Goal: Navigation & Orientation: Understand site structure

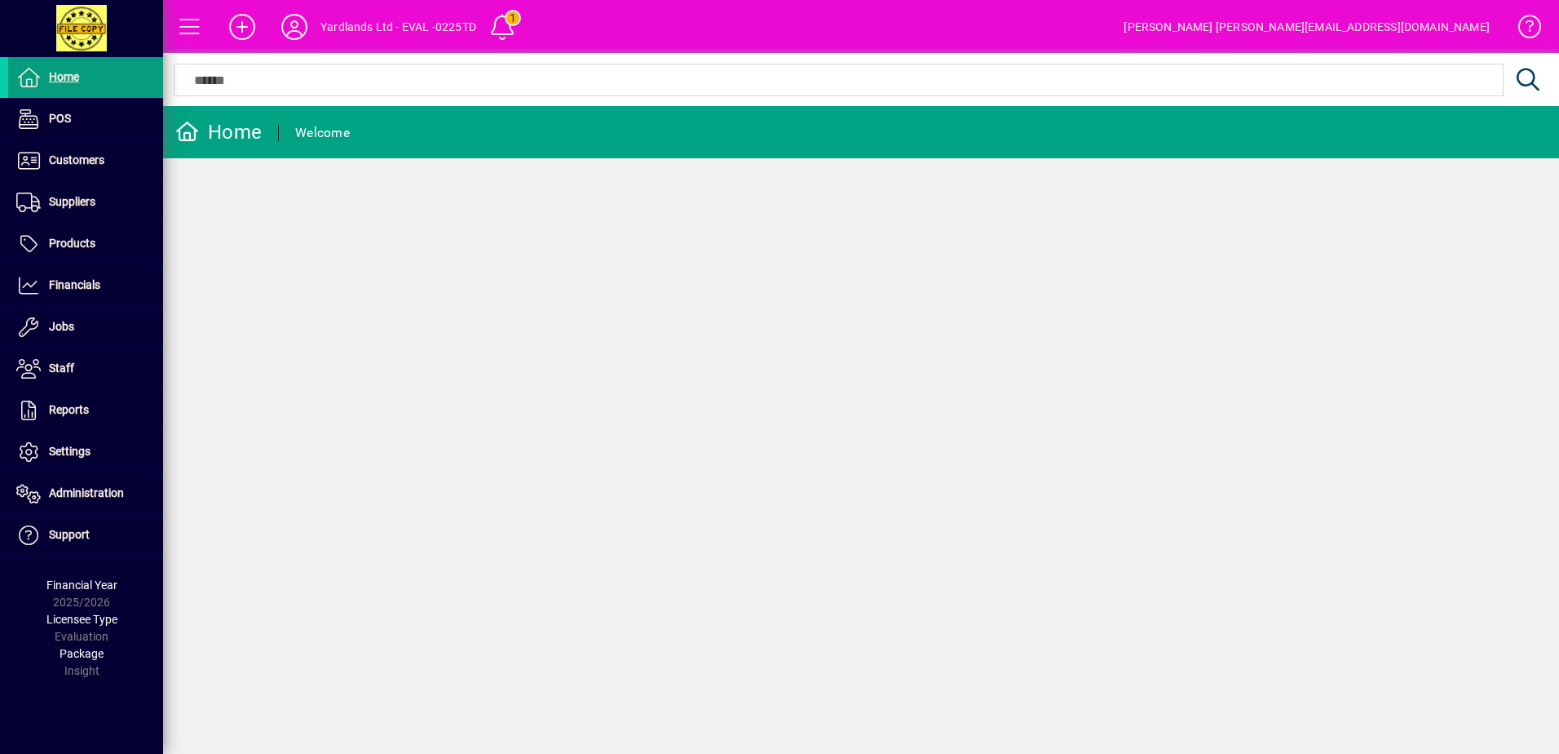
click at [71, 453] on span "Settings" at bounding box center [70, 450] width 42 height 13
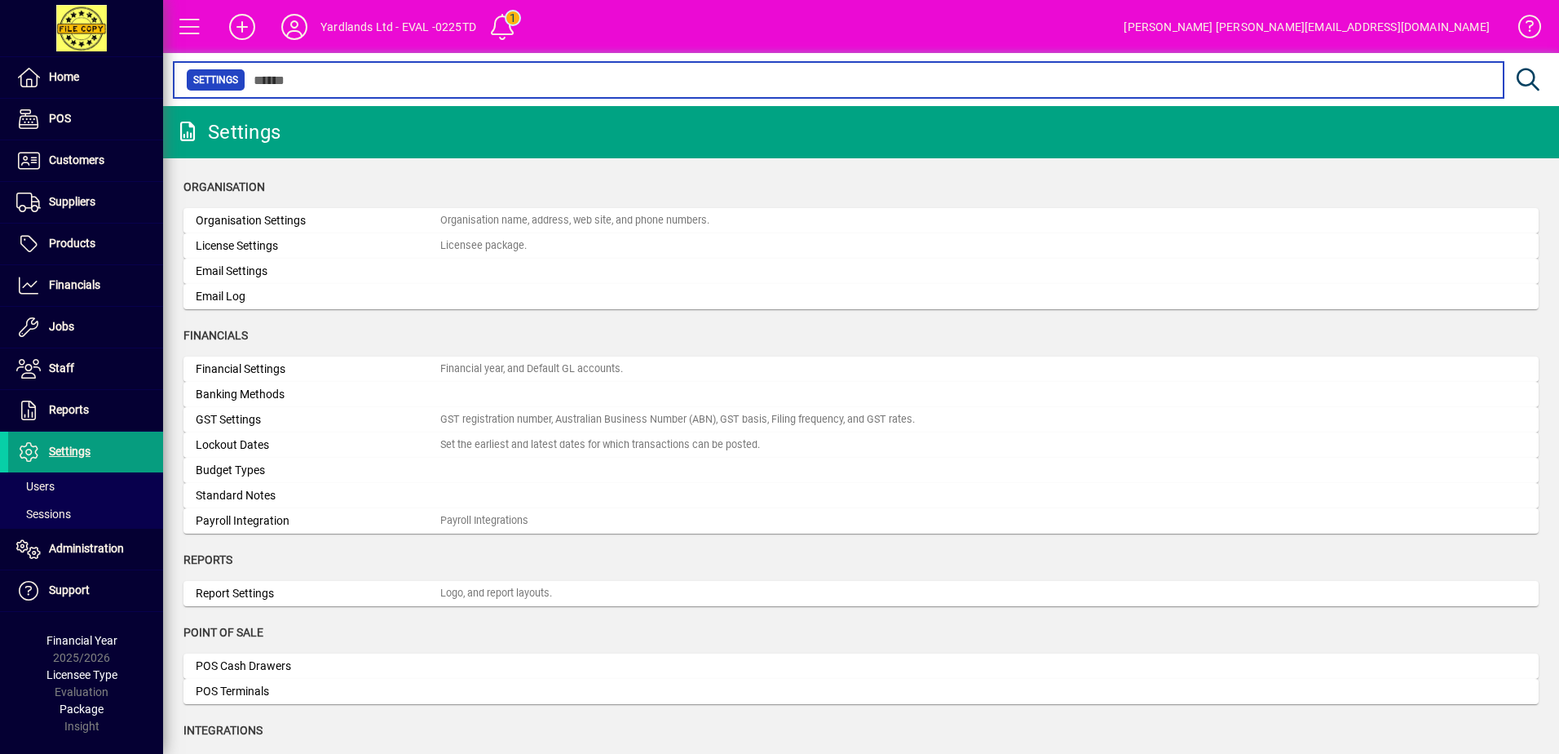
scroll to position [82, 0]
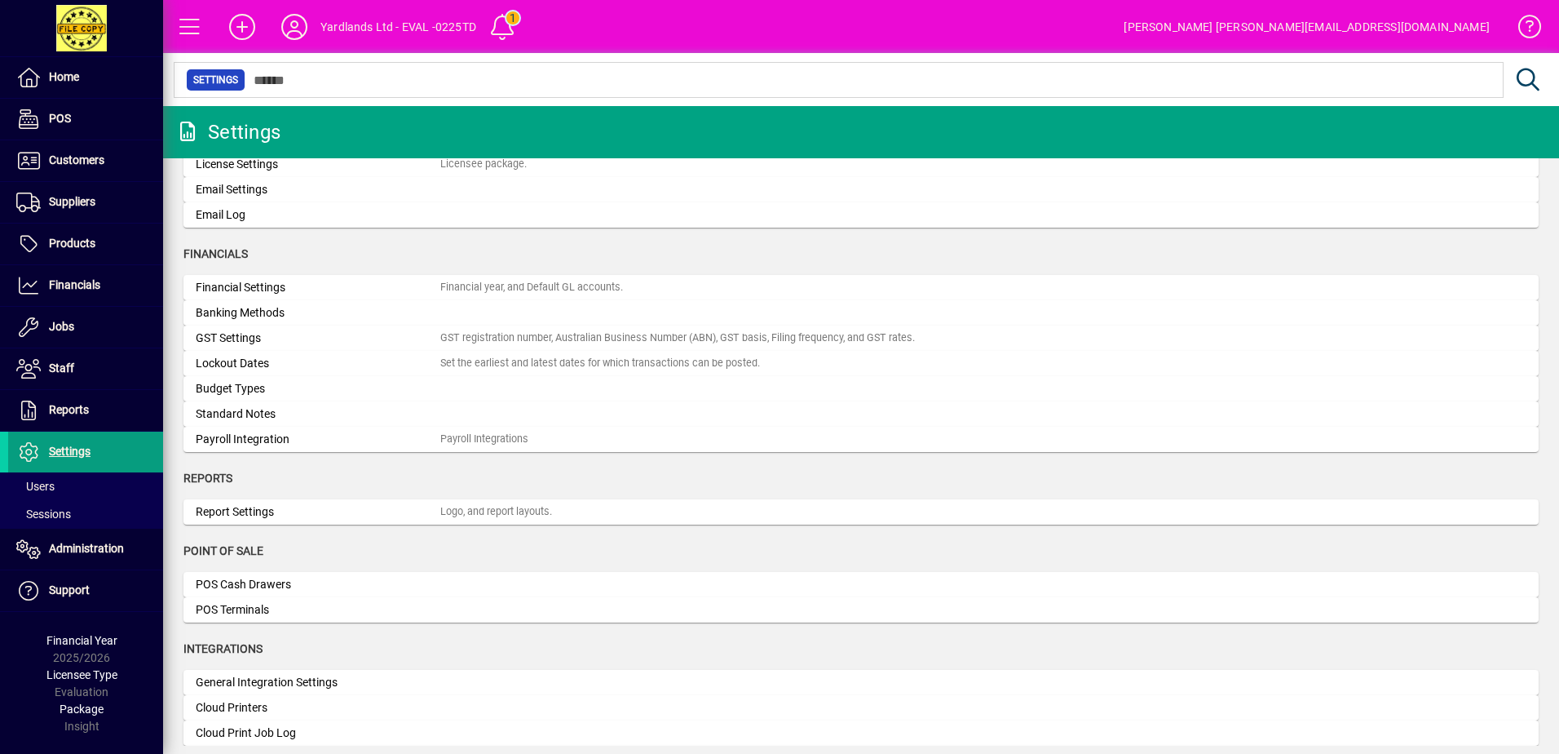
click at [67, 244] on span "Products" at bounding box center [72, 243] width 46 height 13
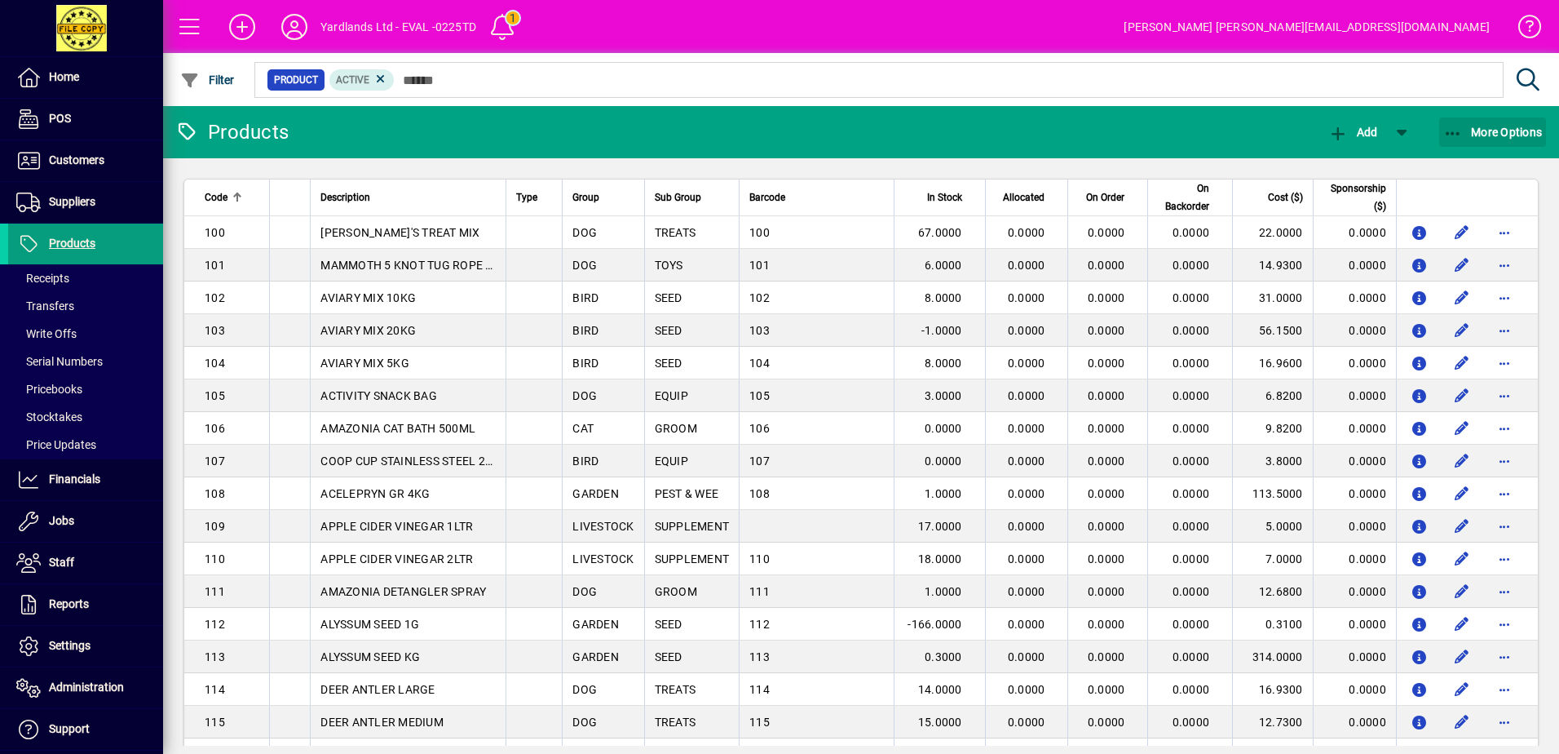
click at [1452, 130] on icon "button" at bounding box center [1454, 134] width 20 height 16
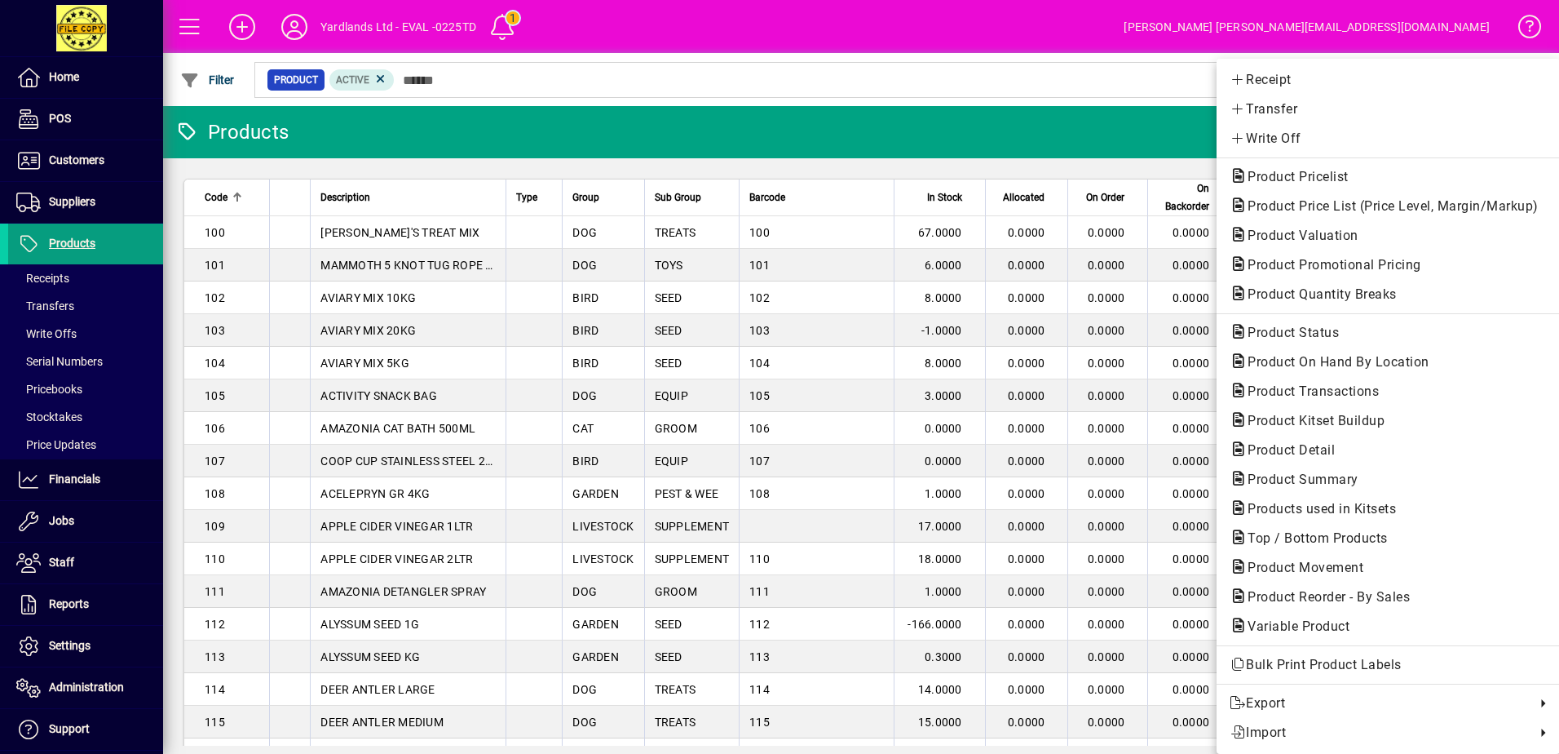
click at [73, 154] on div at bounding box center [779, 377] width 1559 height 754
click at [65, 159] on span "Customers" at bounding box center [76, 159] width 55 height 13
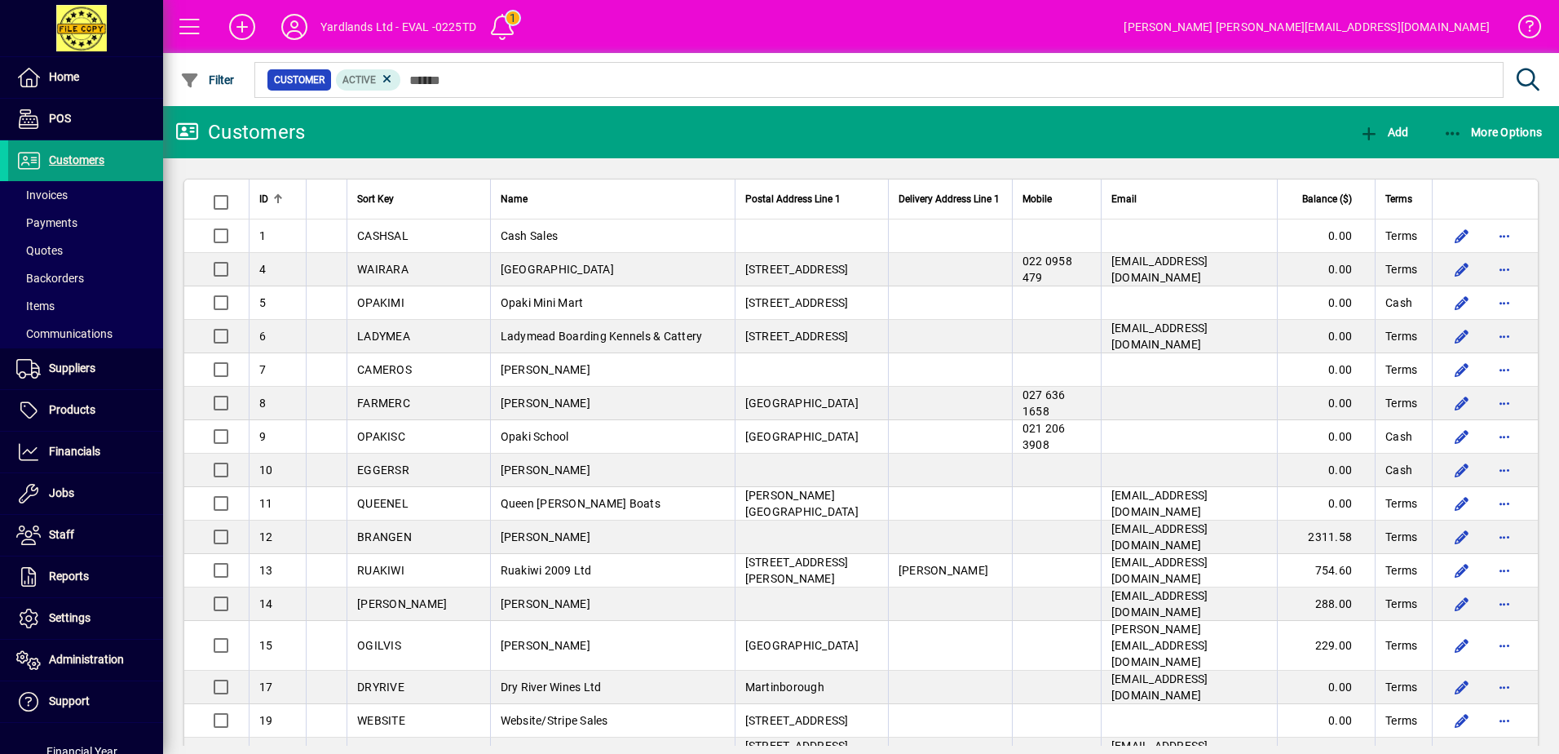
click at [46, 77] on span "Home" at bounding box center [43, 78] width 71 height 20
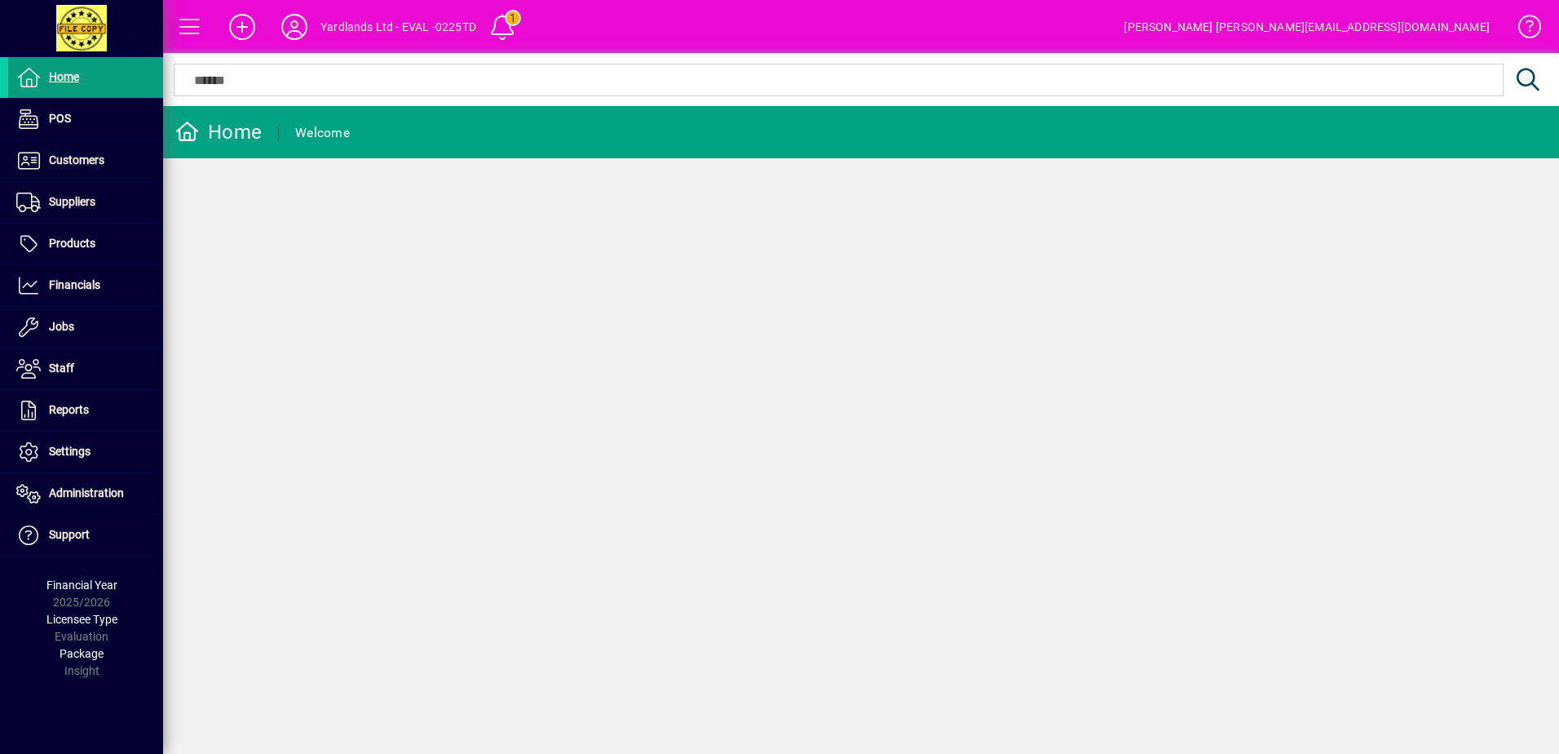
click at [502, 24] on span at bounding box center [502, 26] width 39 height 39
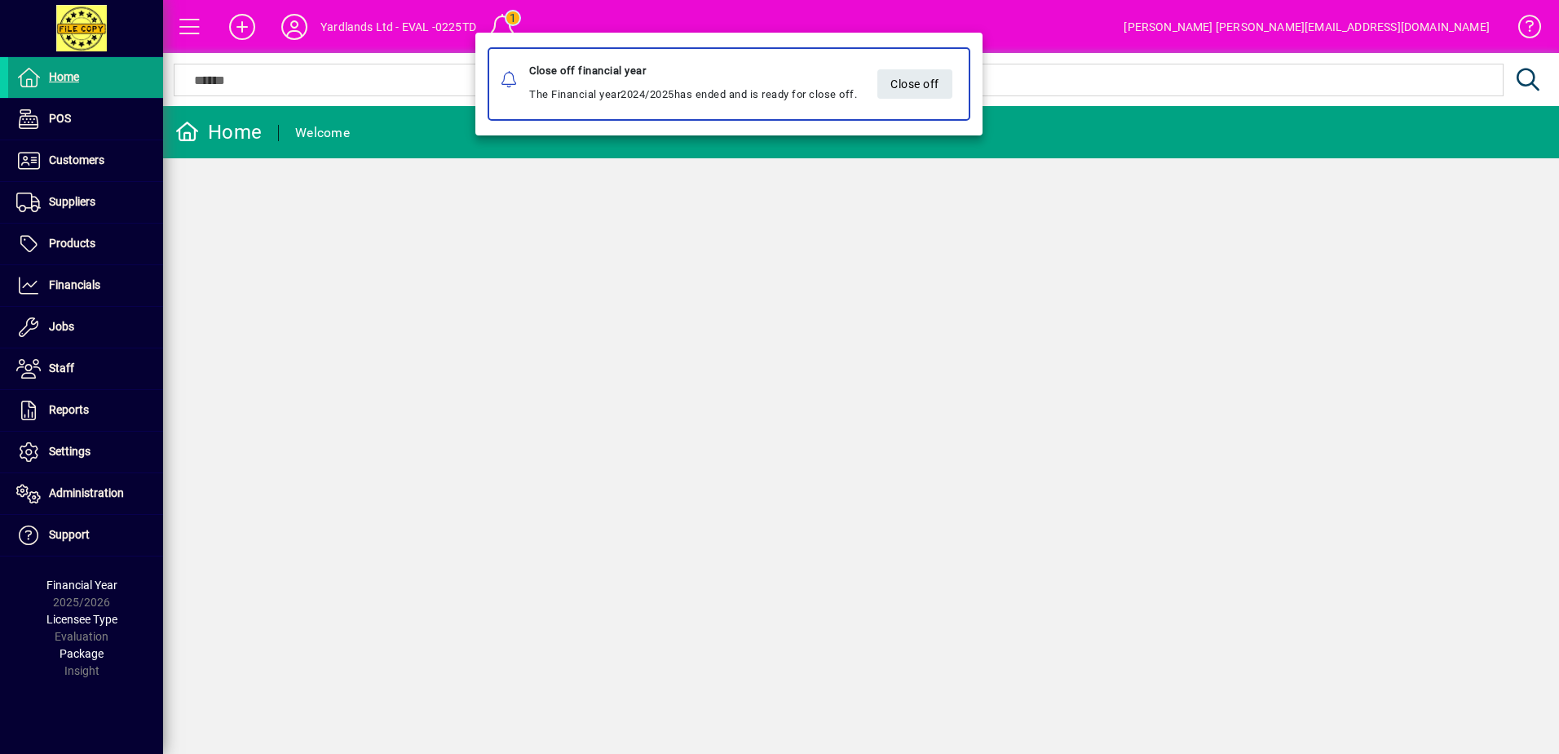
click at [320, 42] on div at bounding box center [779, 377] width 1559 height 754
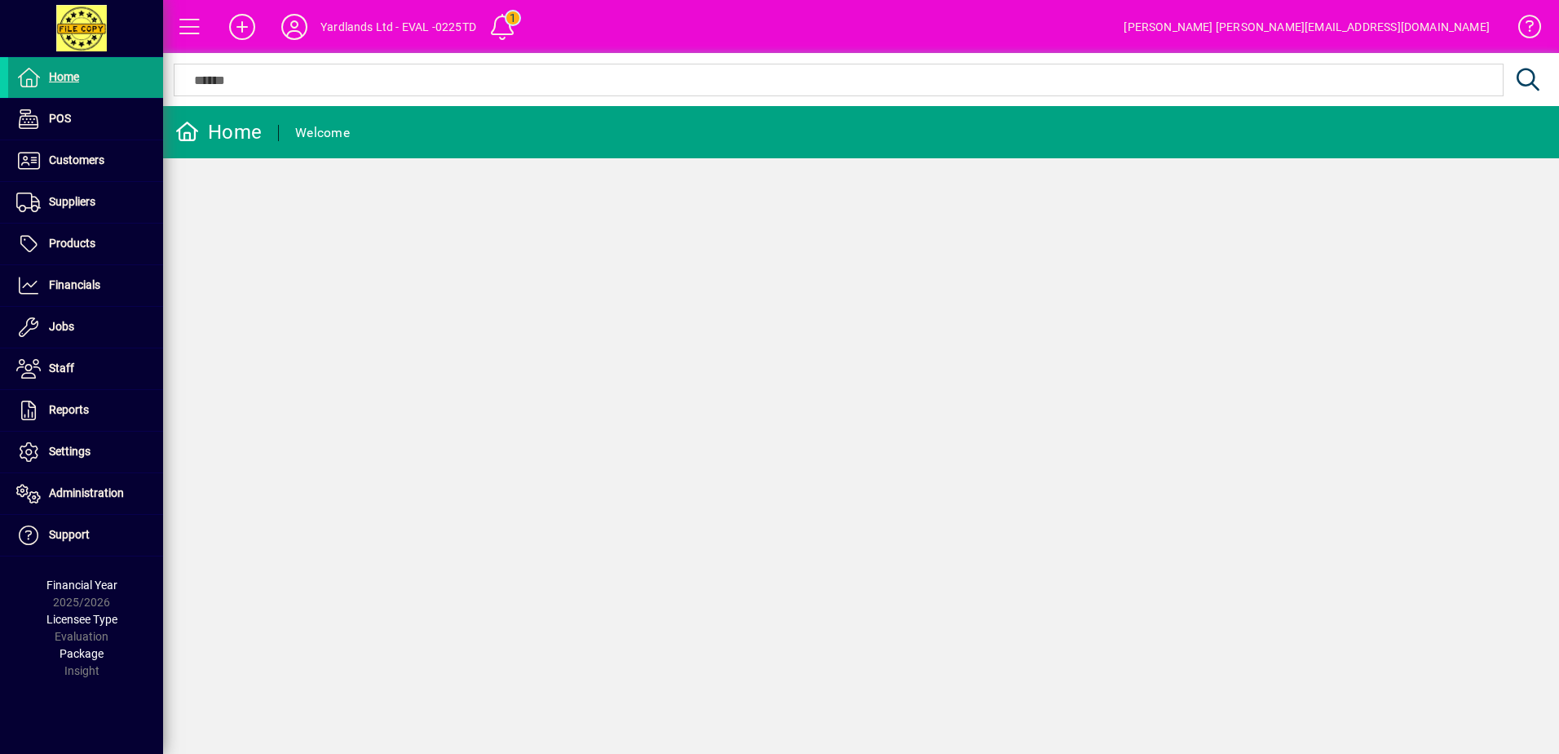
click at [356, 27] on div "Yardlands Ltd - EVAL -0225TD" at bounding box center [399, 27] width 156 height 26
click at [305, 29] on icon at bounding box center [294, 27] width 33 height 26
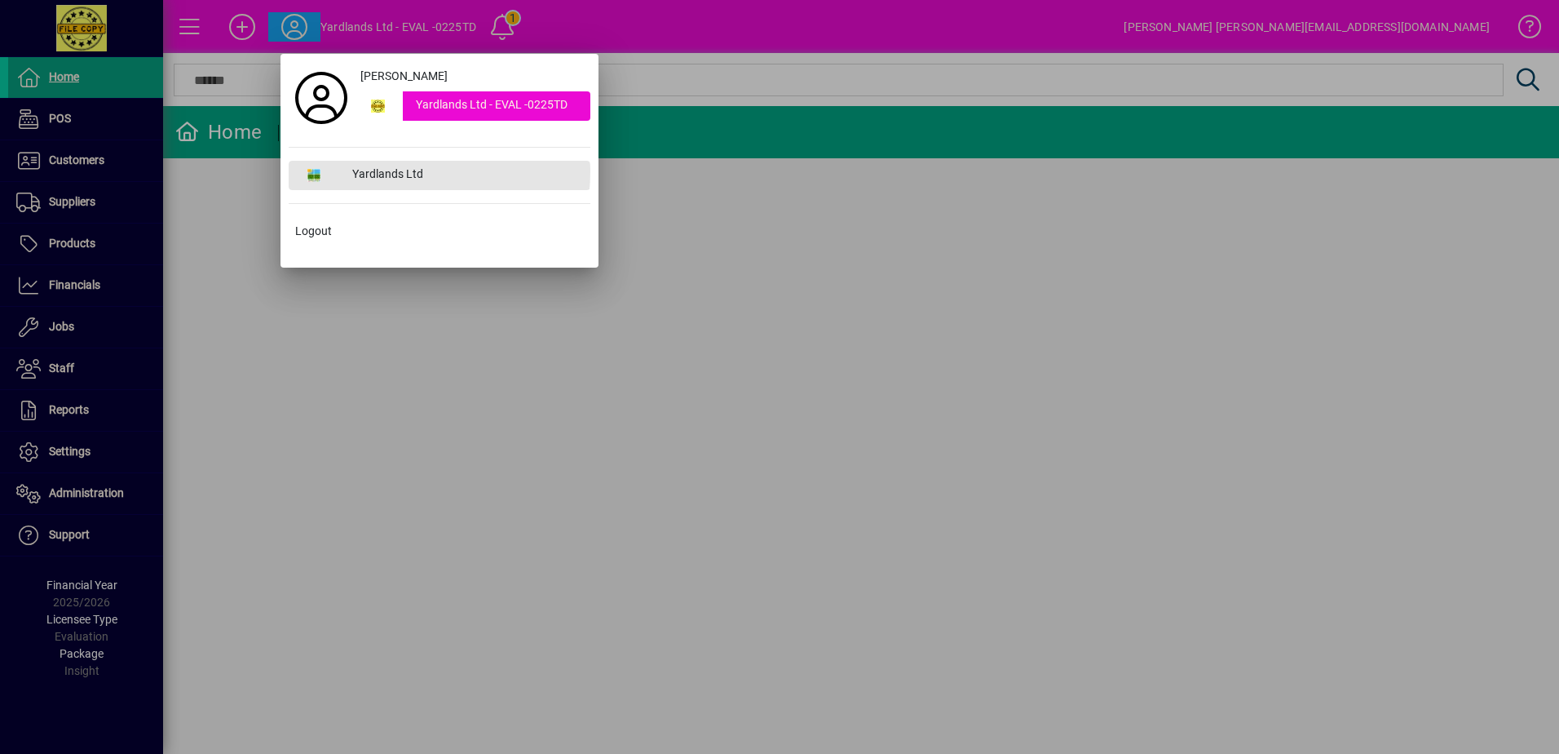
click at [379, 171] on div "Yardlands Ltd" at bounding box center [464, 175] width 251 height 29
